Goal: Information Seeking & Learning: Check status

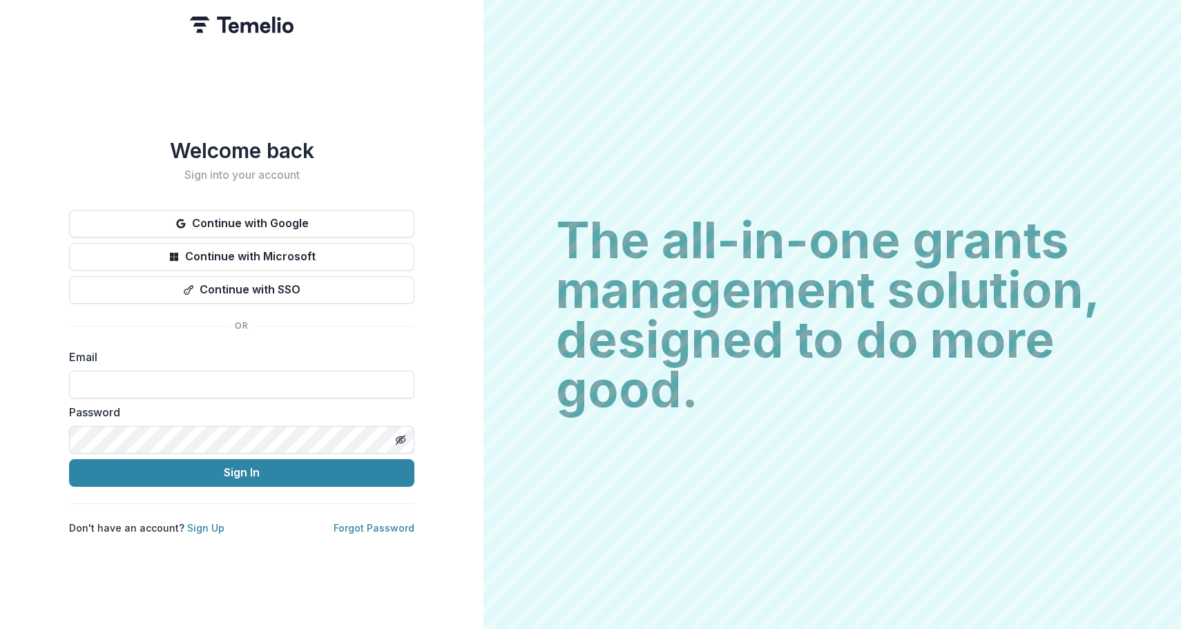
type input "**********"
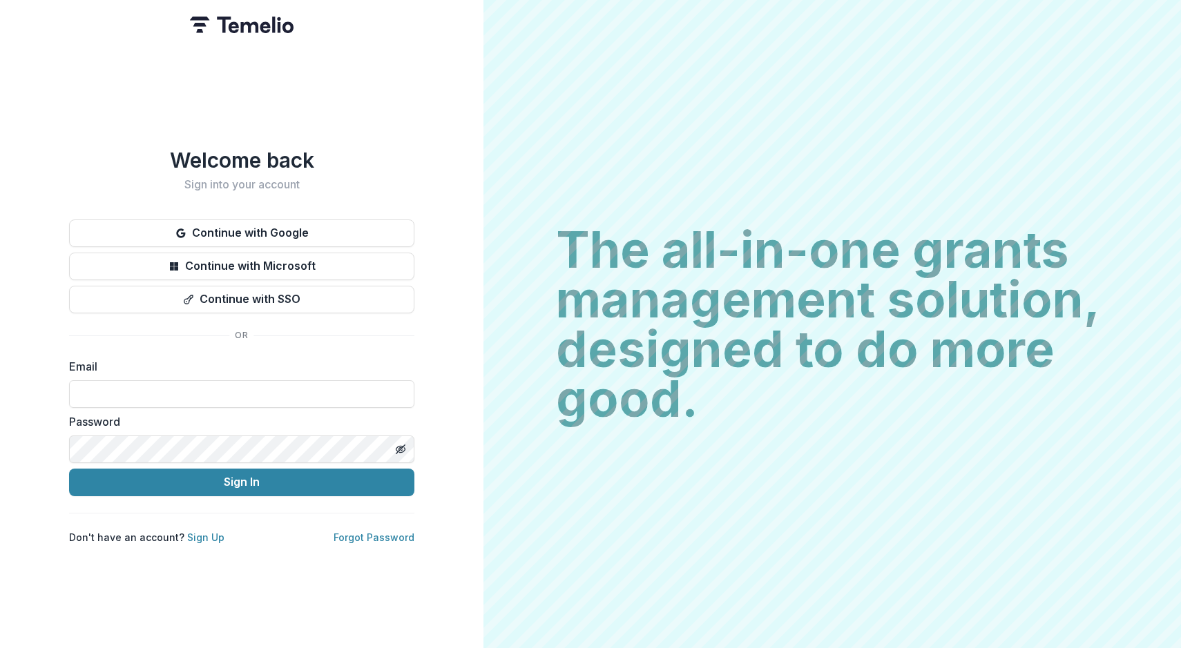
type input "**********"
click at [242, 476] on button "Sign In" at bounding box center [241, 483] width 345 height 28
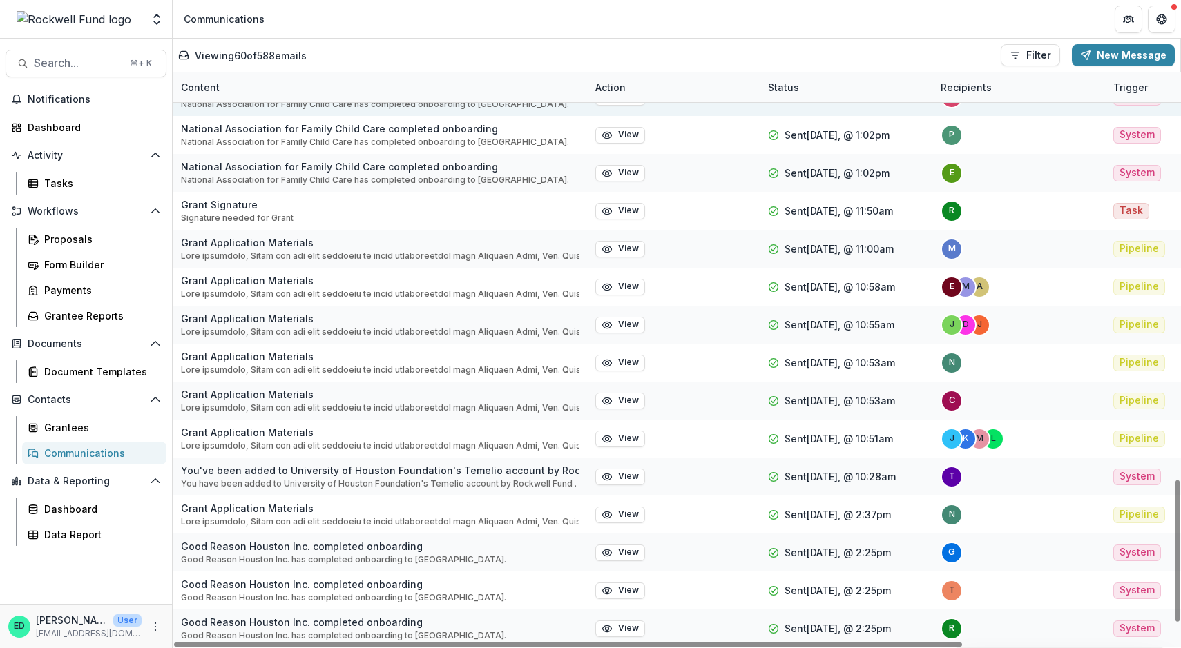
scroll to position [1666, 0]
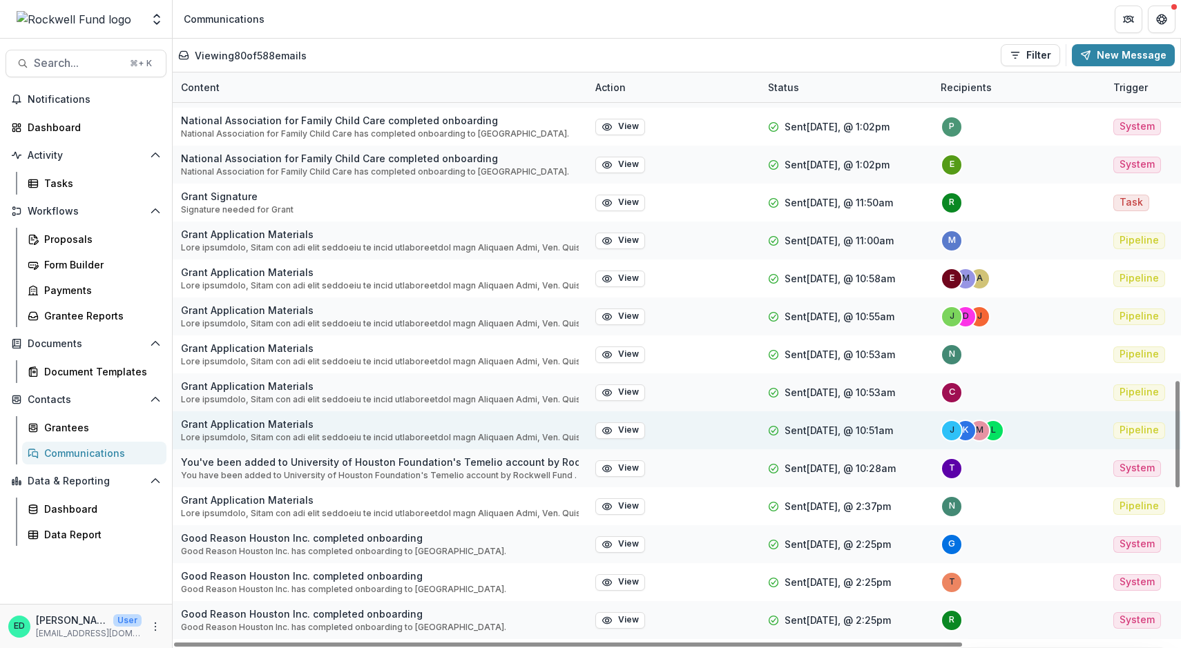
click at [333, 435] on p at bounding box center [380, 438] width 398 height 12
click at [317, 432] on p at bounding box center [380, 438] width 398 height 12
click at [620, 430] on button "View" at bounding box center [620, 431] width 50 height 17
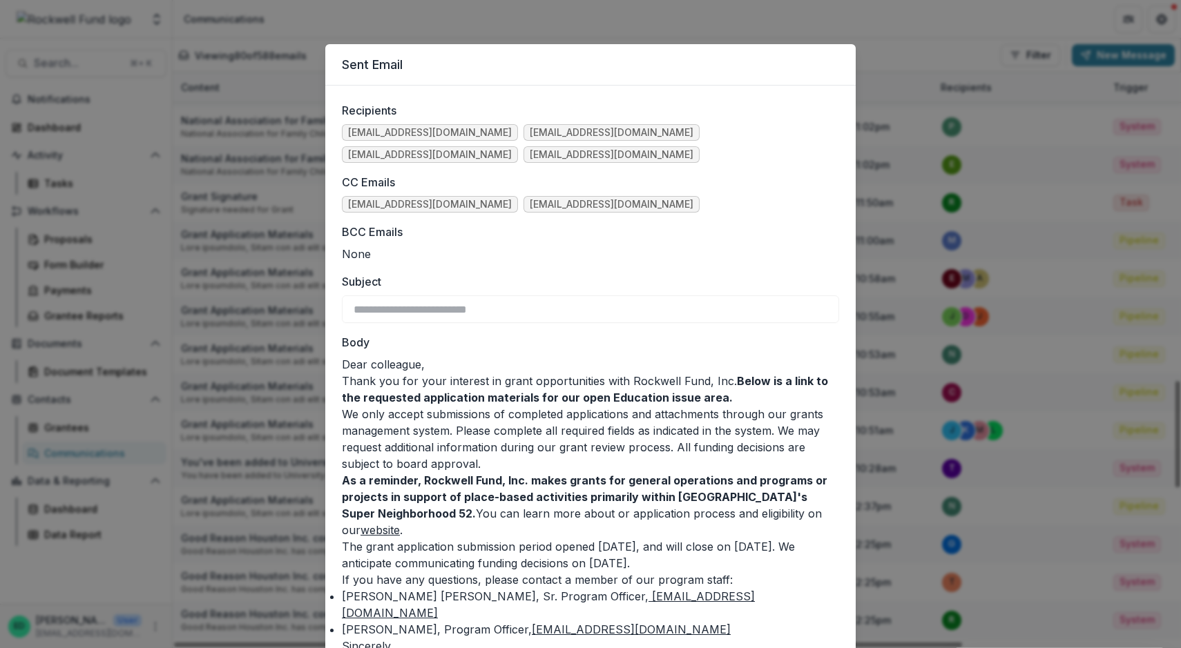
click at [277, 318] on div "**********" at bounding box center [590, 324] width 1181 height 648
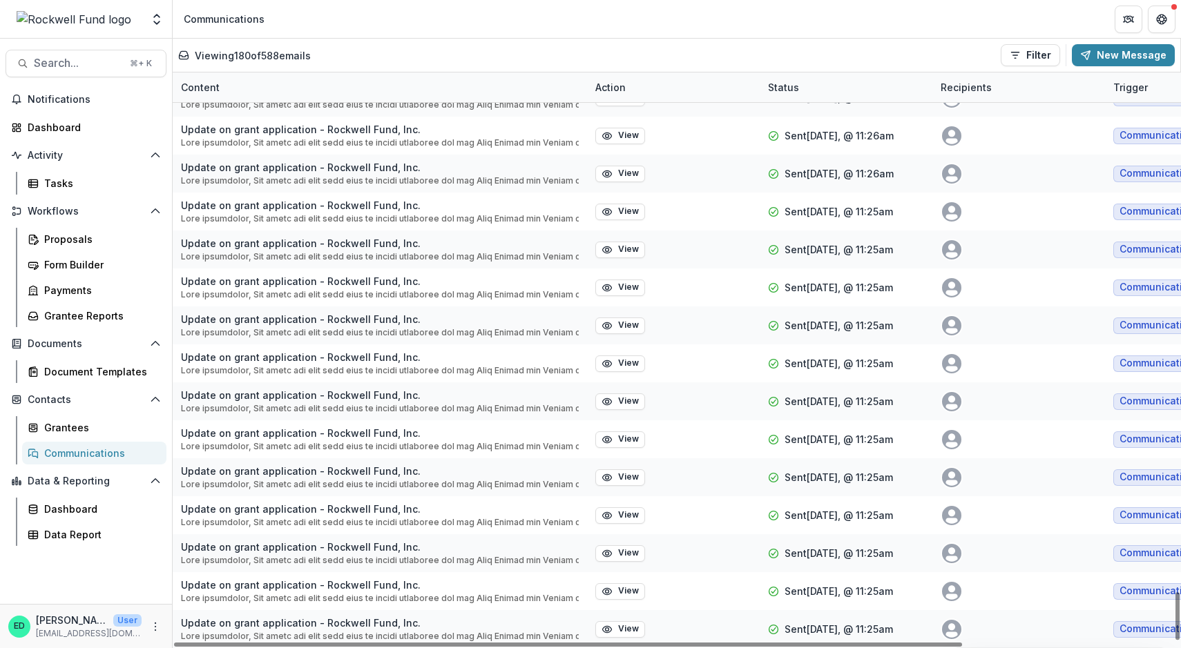
scroll to position [6291, 0]
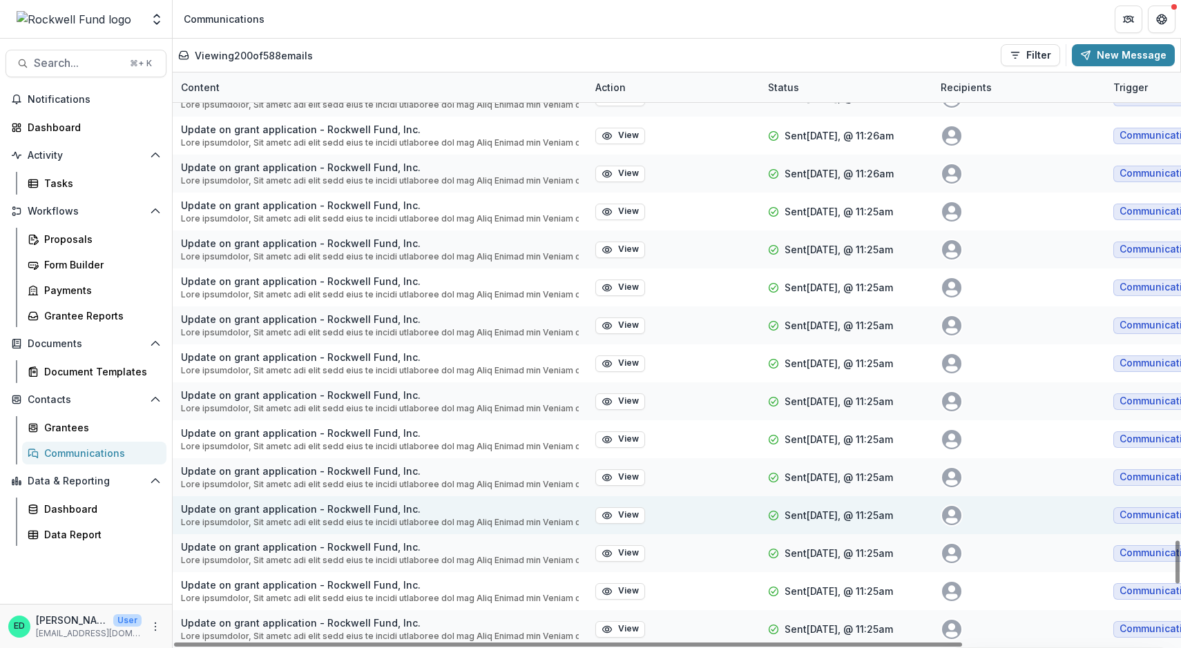
click at [327, 505] on p "Update on grant application - Rockwell Fund, Inc." at bounding box center [380, 509] width 398 height 15
click at [619, 519] on button "View" at bounding box center [620, 516] width 50 height 17
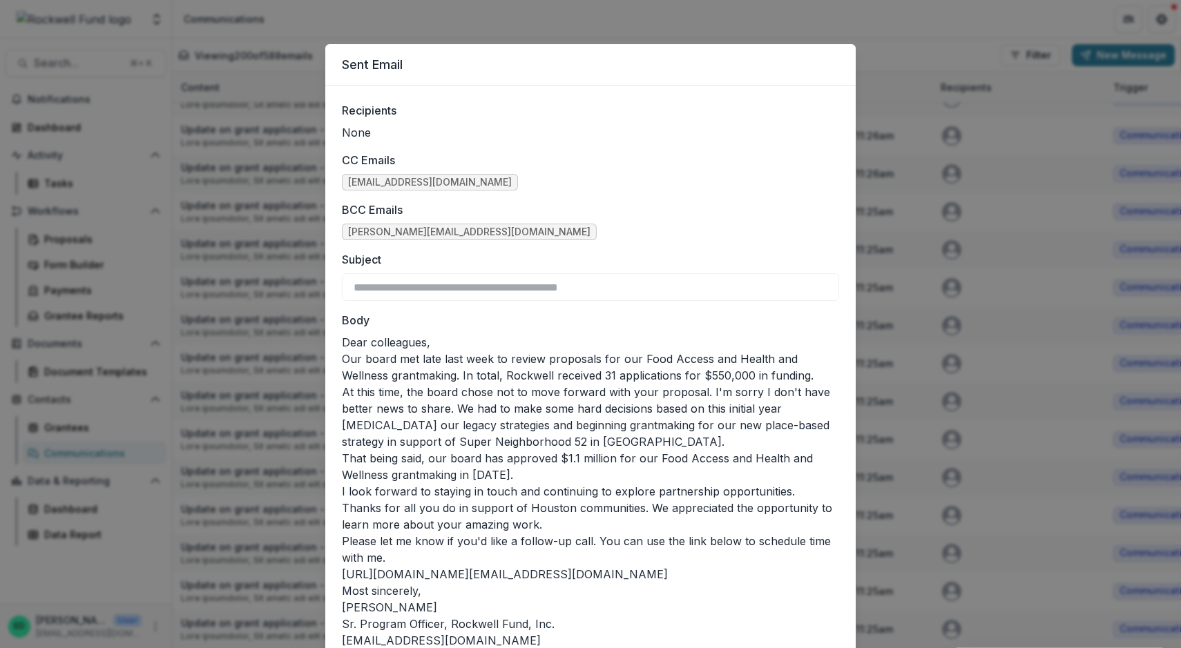
drag, startPoint x: 341, startPoint y: 360, endPoint x: 570, endPoint y: 639, distance: 361.1
click at [570, 639] on div "Dear colleagues, Our board met late last week to review proposals for our Food …" at bounding box center [590, 491] width 497 height 315
drag, startPoint x: 342, startPoint y: 343, endPoint x: 444, endPoint y: 626, distance: 300.1
click at [444, 626] on div "Dear colleagues, Our board met late last week to review proposals for our Food …" at bounding box center [590, 491] width 497 height 315
copy div "Lore ipsumdolor, Sit ametc adi elit sedd eius te incidi utlaboree dol mag Aliq …"
